Goal: Task Accomplishment & Management: Use online tool/utility

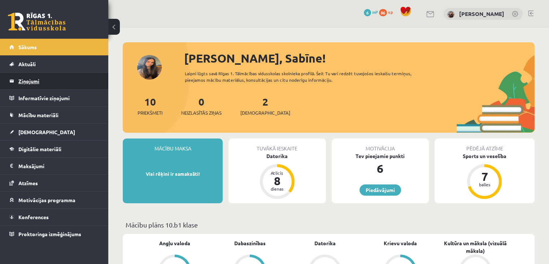
click at [45, 83] on legend "Ziņojumi 0" at bounding box center [58, 81] width 81 height 17
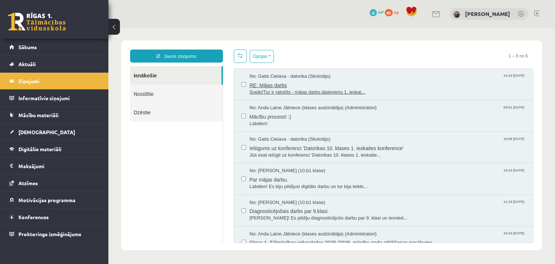
click at [311, 80] on span "RE: Mājas darbs" at bounding box center [387, 84] width 276 height 9
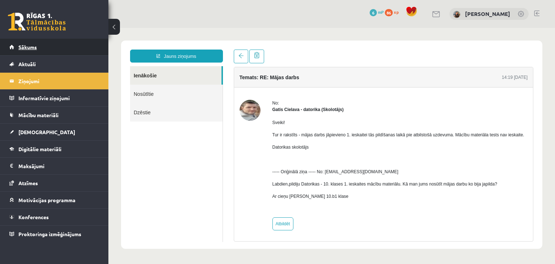
click at [24, 50] on link "Sākums" at bounding box center [54, 47] width 90 height 17
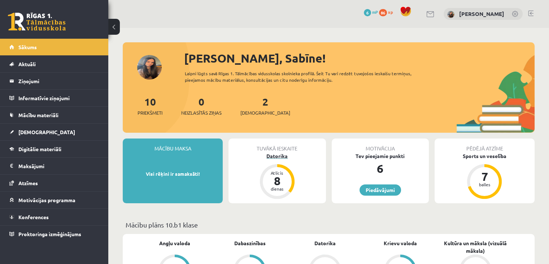
click at [274, 175] on div "8" at bounding box center [277, 181] width 22 height 12
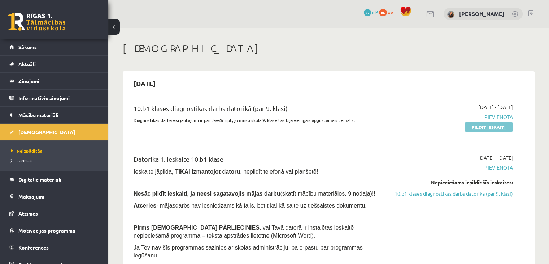
click at [488, 126] on link "Pildīt ieskaiti" at bounding box center [489, 126] width 48 height 9
